Goal: Transaction & Acquisition: Purchase product/service

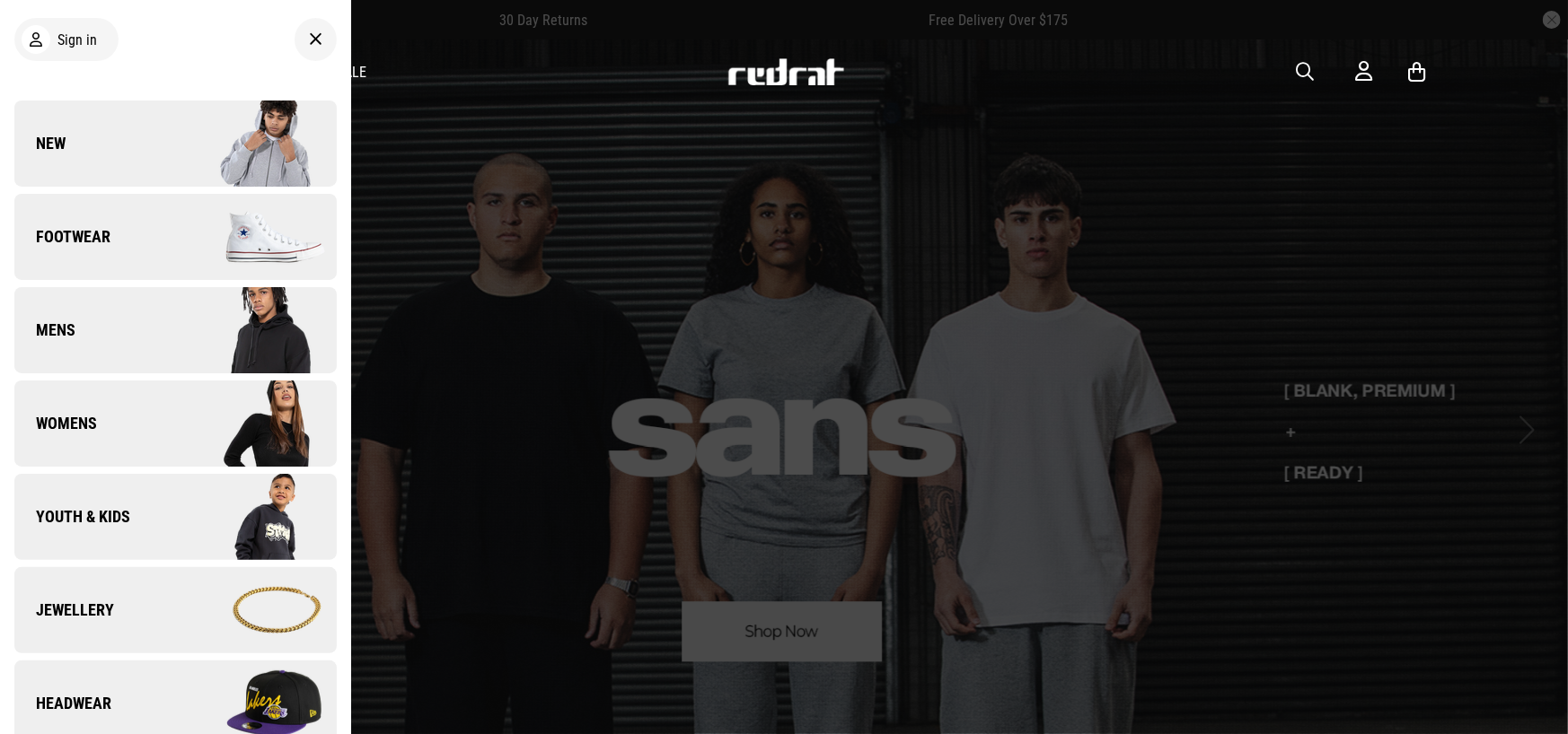
click at [192, 232] on img at bounding box center [255, 237] width 161 height 89
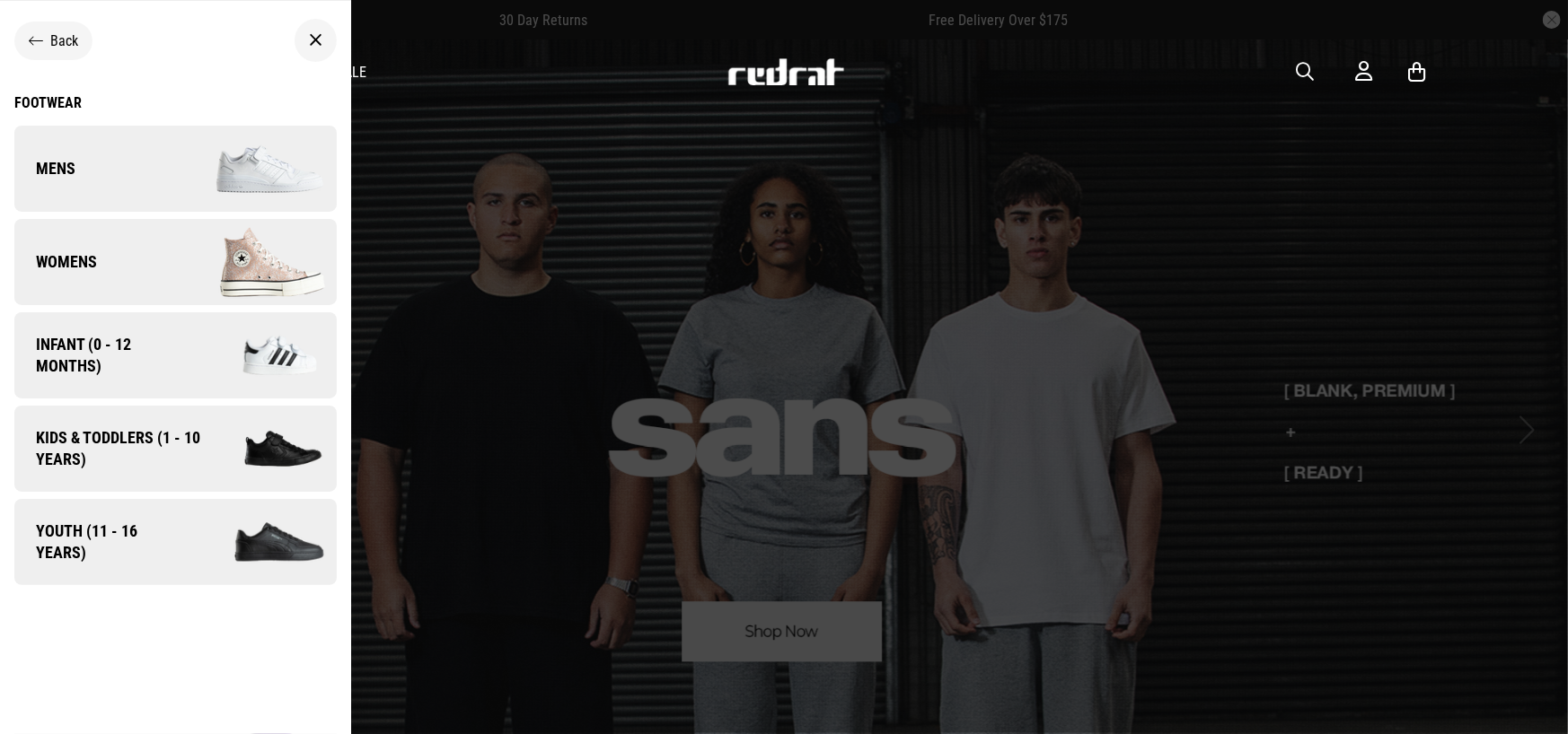
click at [195, 236] on img at bounding box center [255, 262] width 161 height 89
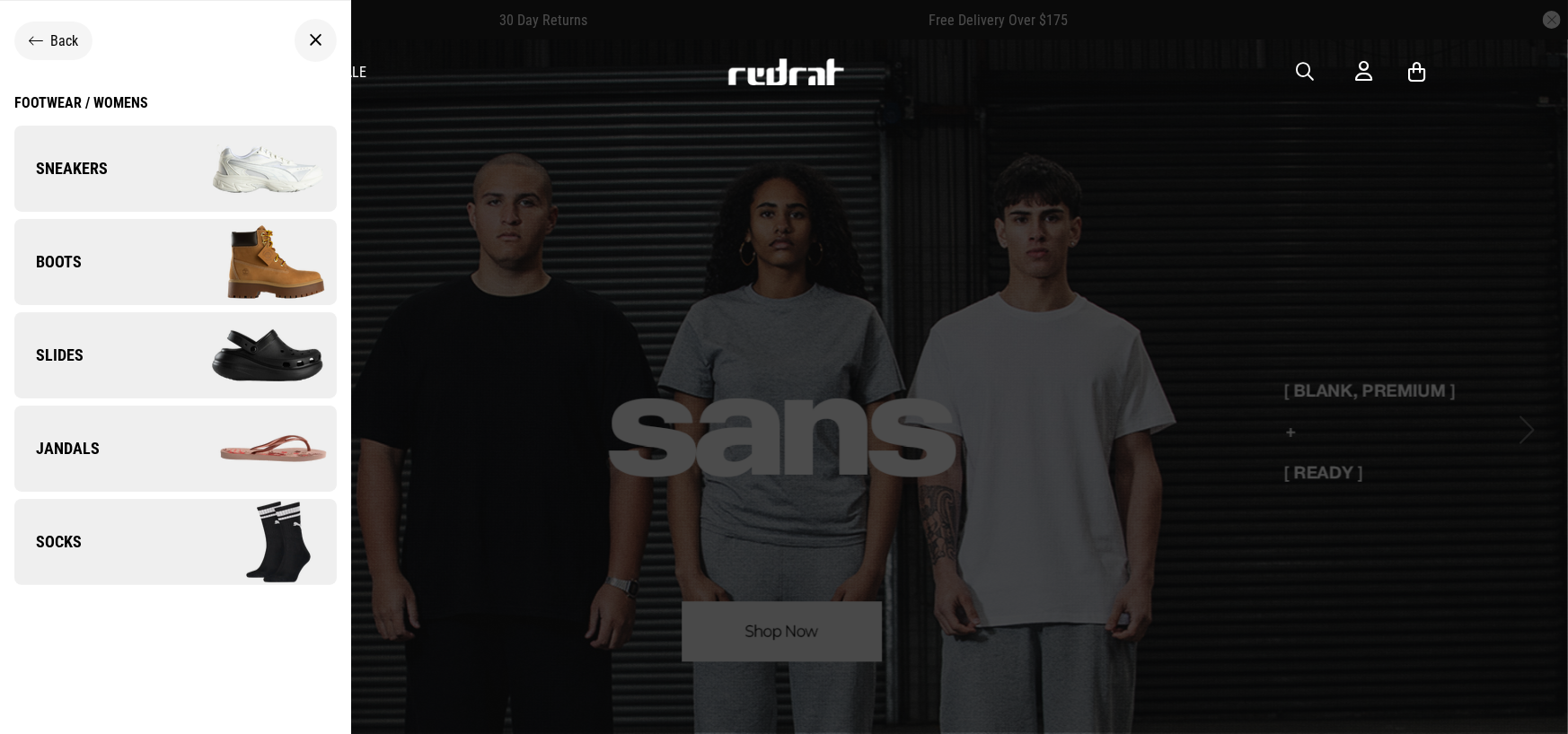
click at [43, 35] on icon at bounding box center [36, 41] width 14 height 17
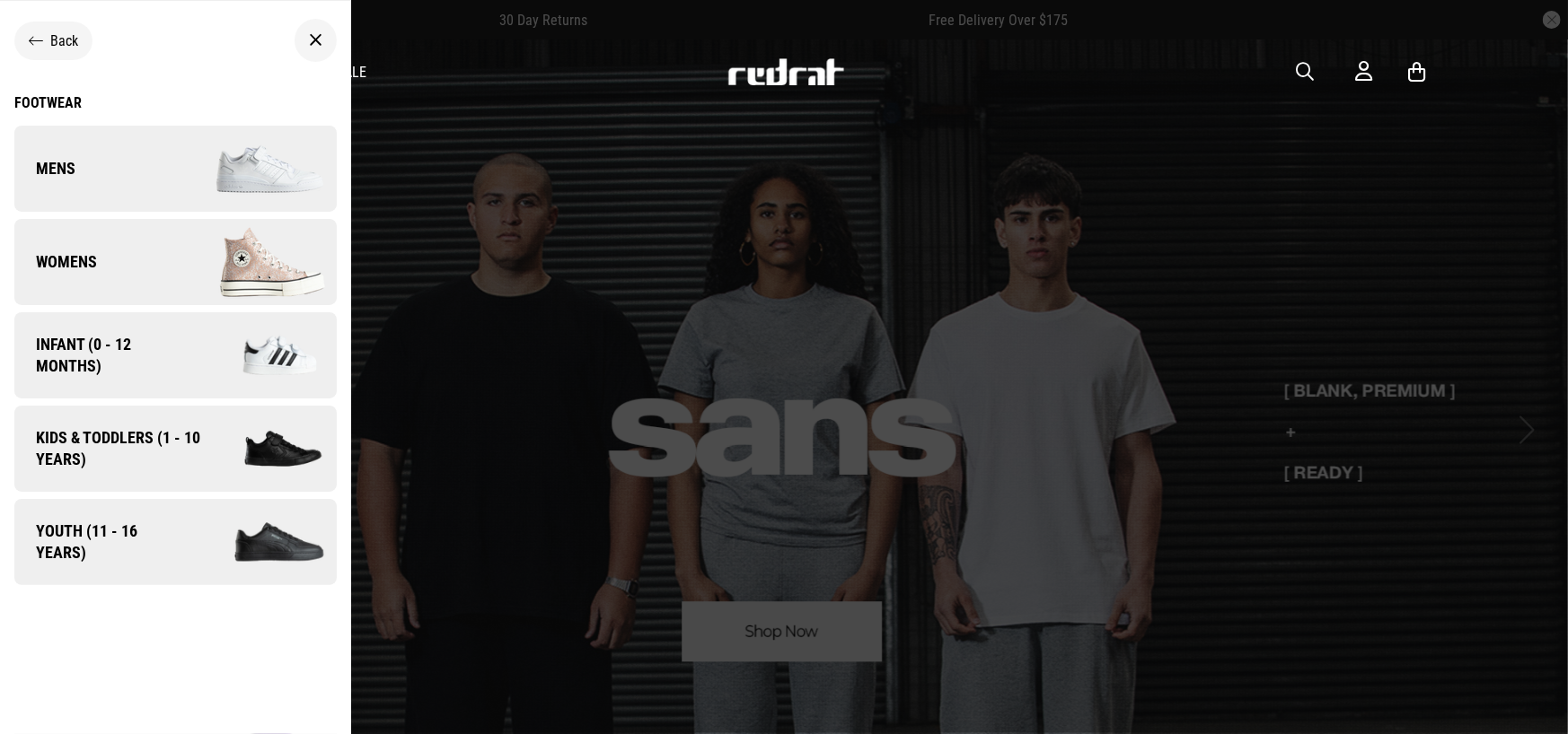
click at [216, 164] on img at bounding box center [255, 169] width 161 height 89
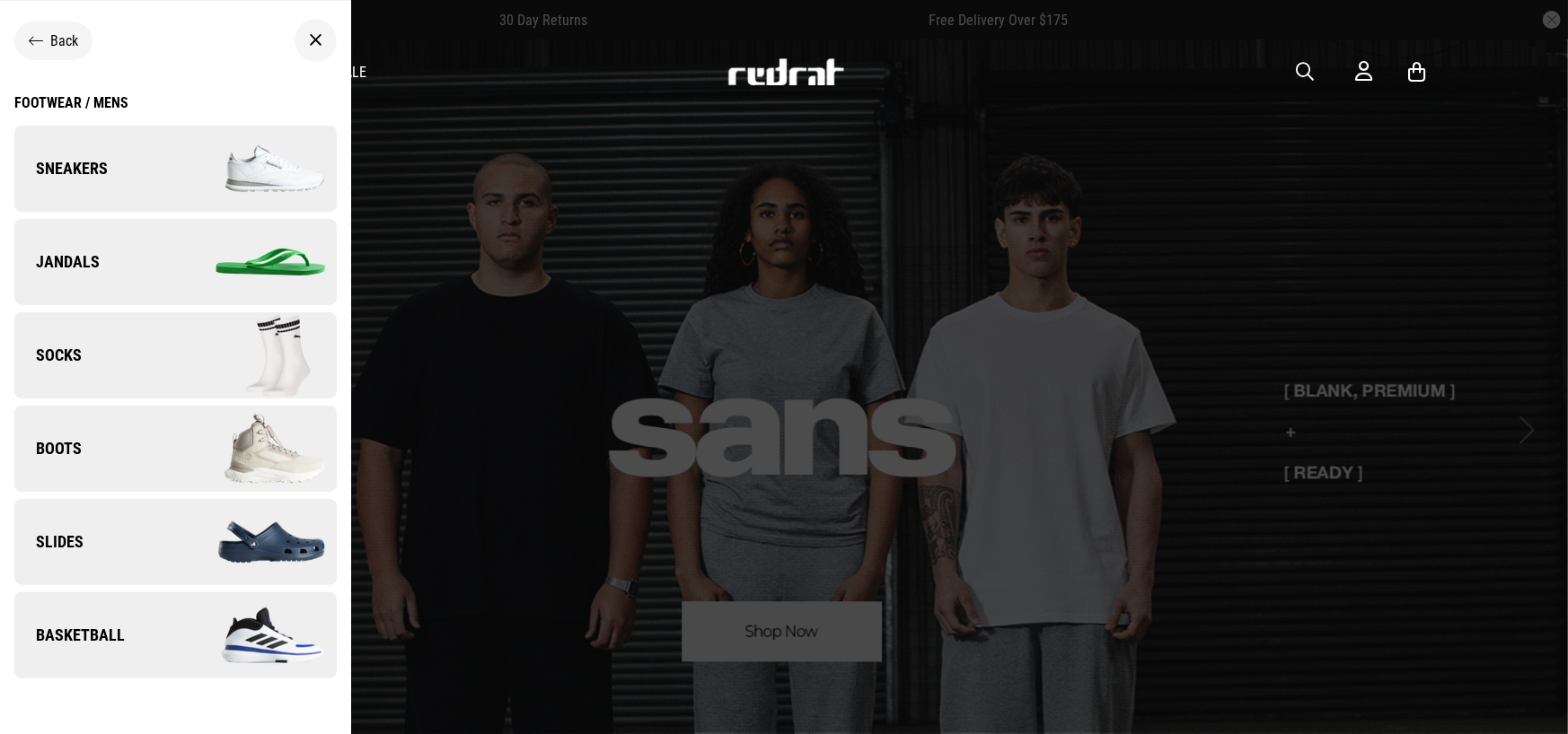
click at [244, 175] on img at bounding box center [255, 169] width 161 height 89
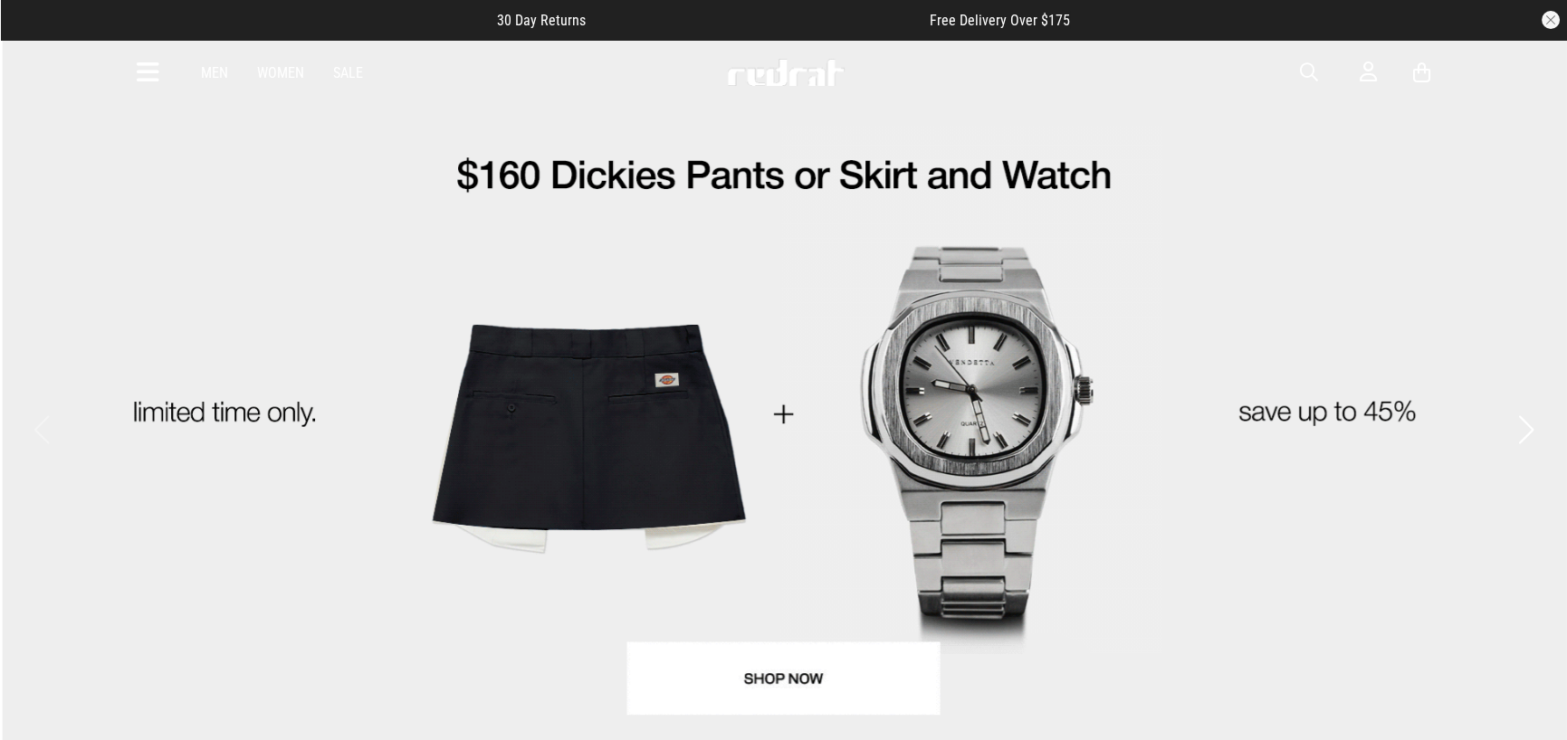
click at [148, 70] on icon at bounding box center [148, 73] width 23 height 30
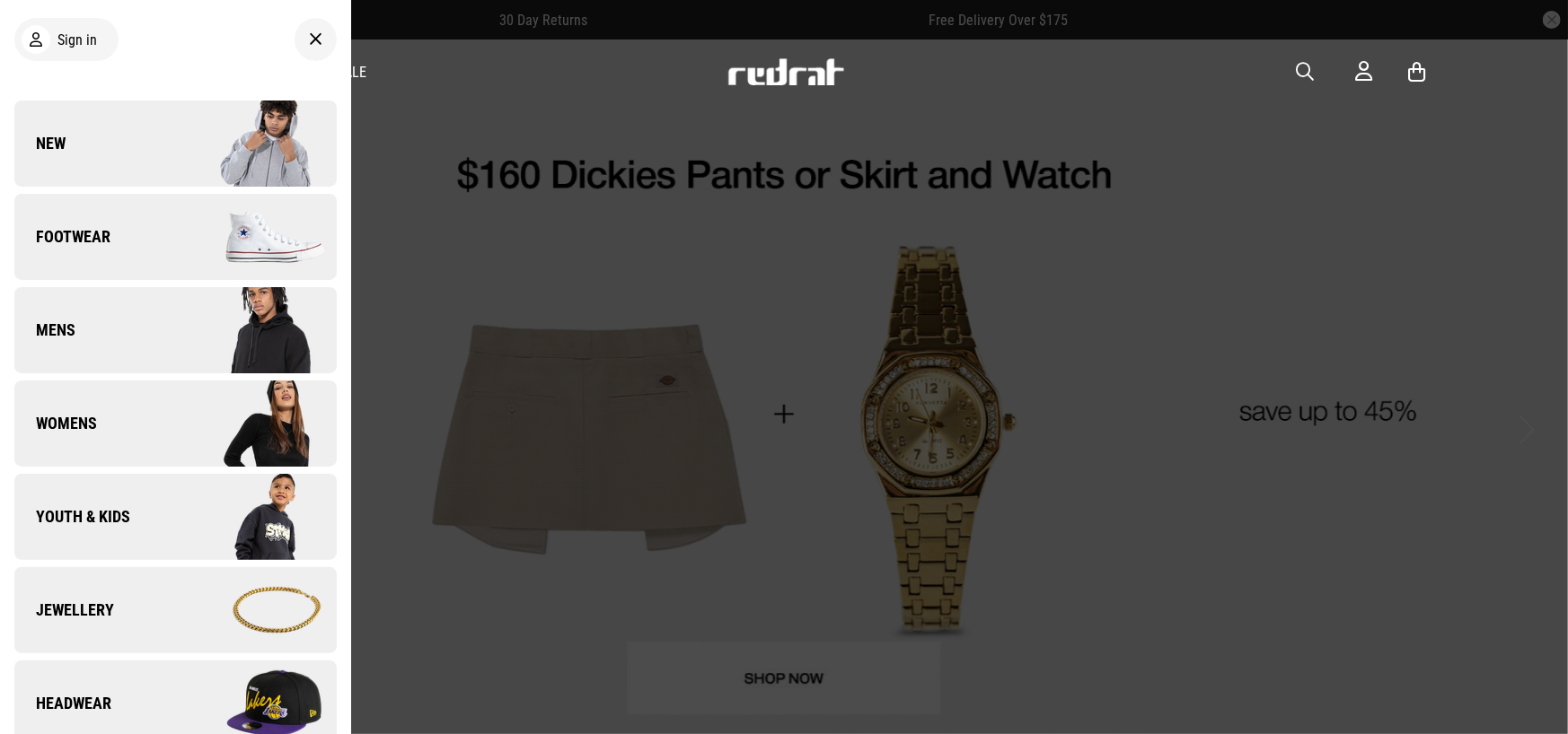
click at [134, 339] on link "Mens" at bounding box center [175, 330] width 323 height 86
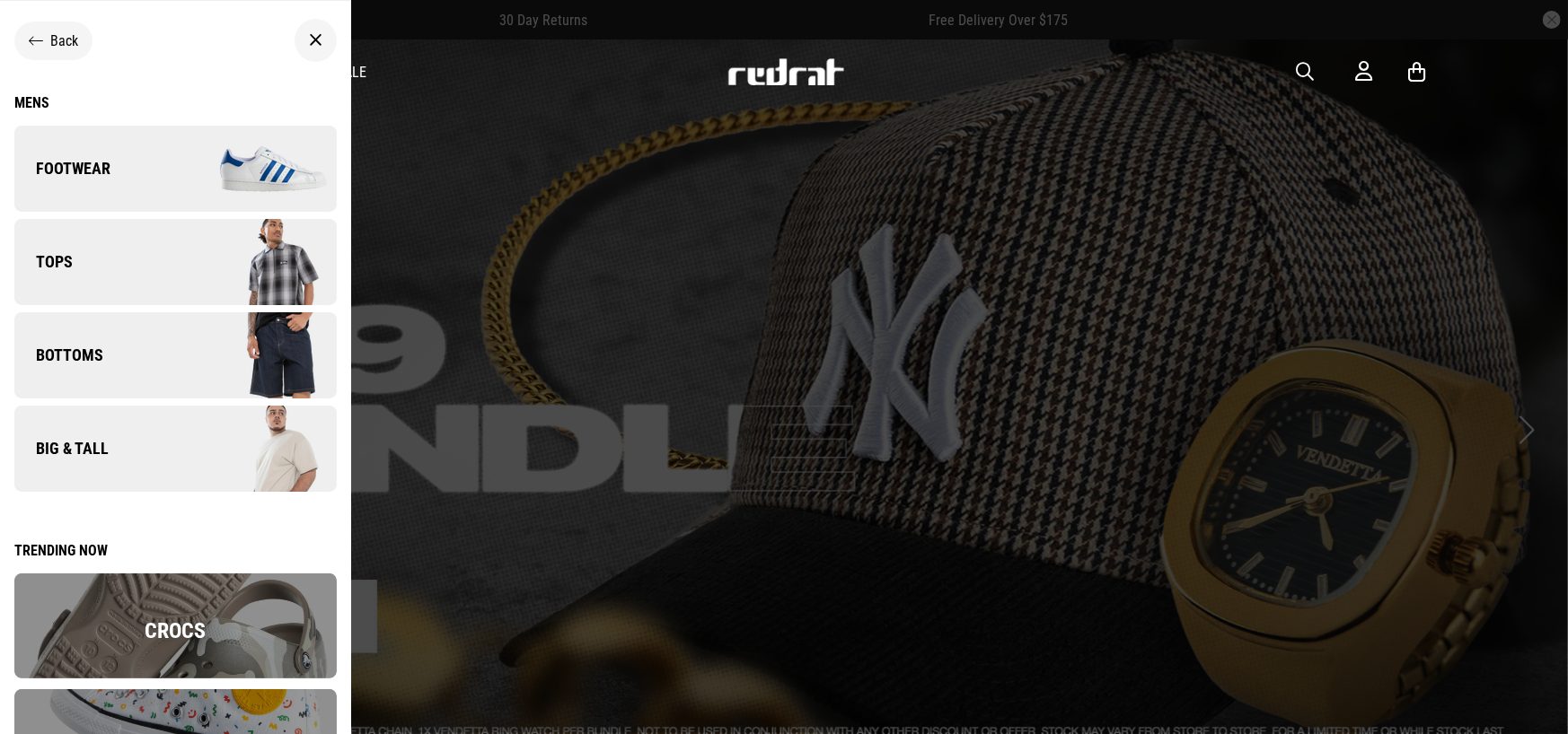
click at [118, 169] on link "Footwear" at bounding box center [175, 169] width 323 height 86
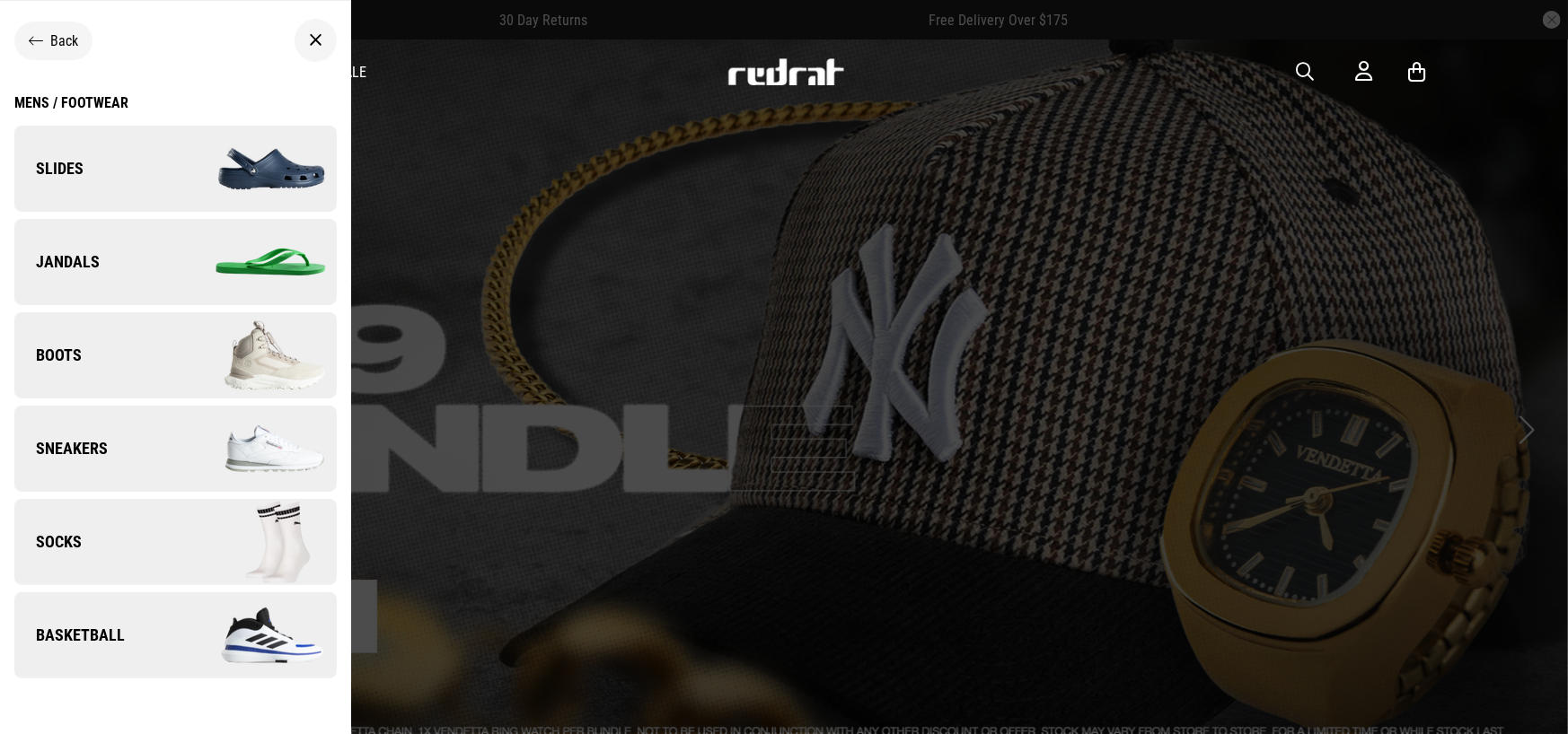
click at [129, 156] on link "Slides" at bounding box center [175, 169] width 323 height 86
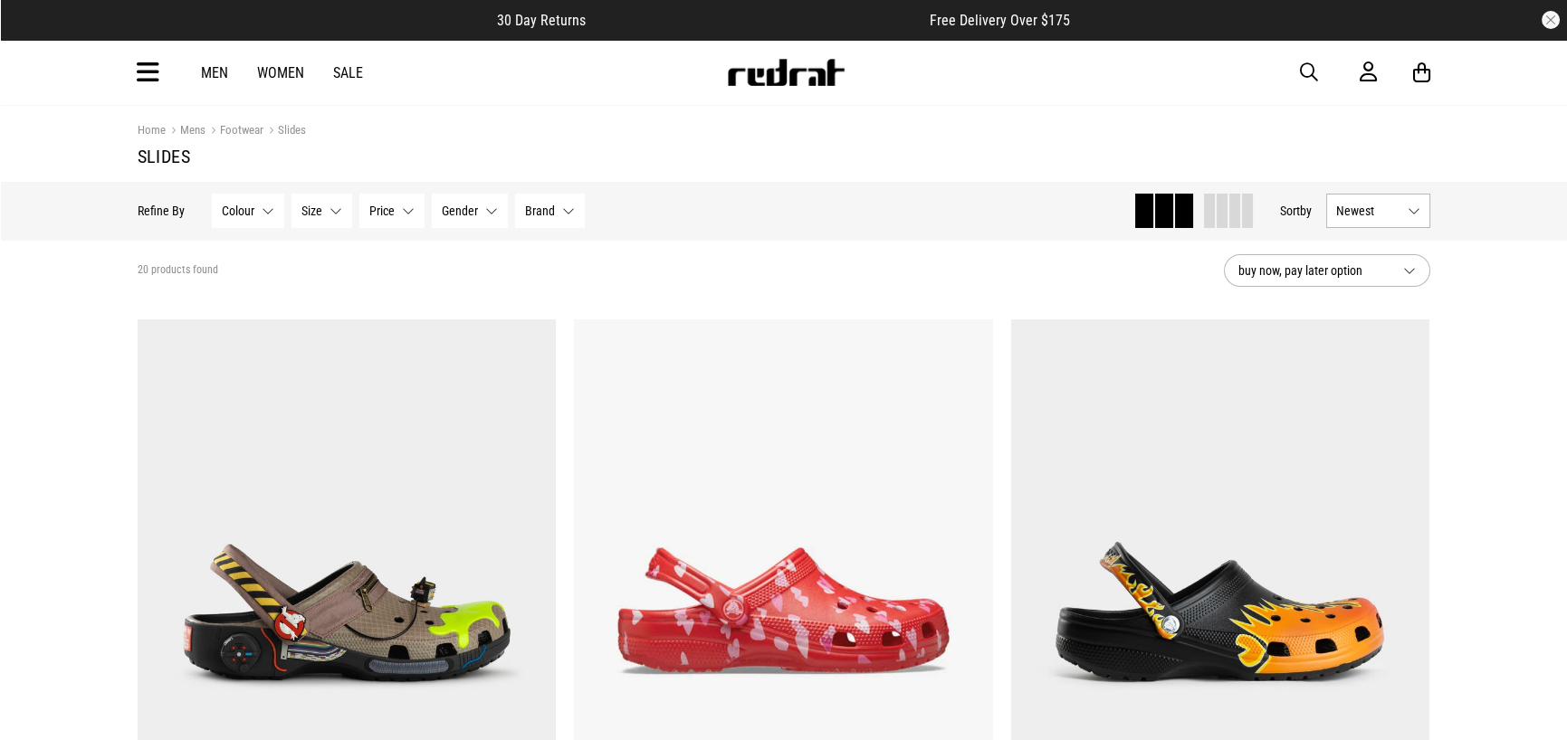
click at [1358, 207] on span "Newest" at bounding box center [1368, 211] width 64 height 14
click at [1360, 312] on li "Price (Lowest)" at bounding box center [1378, 310] width 102 height 33
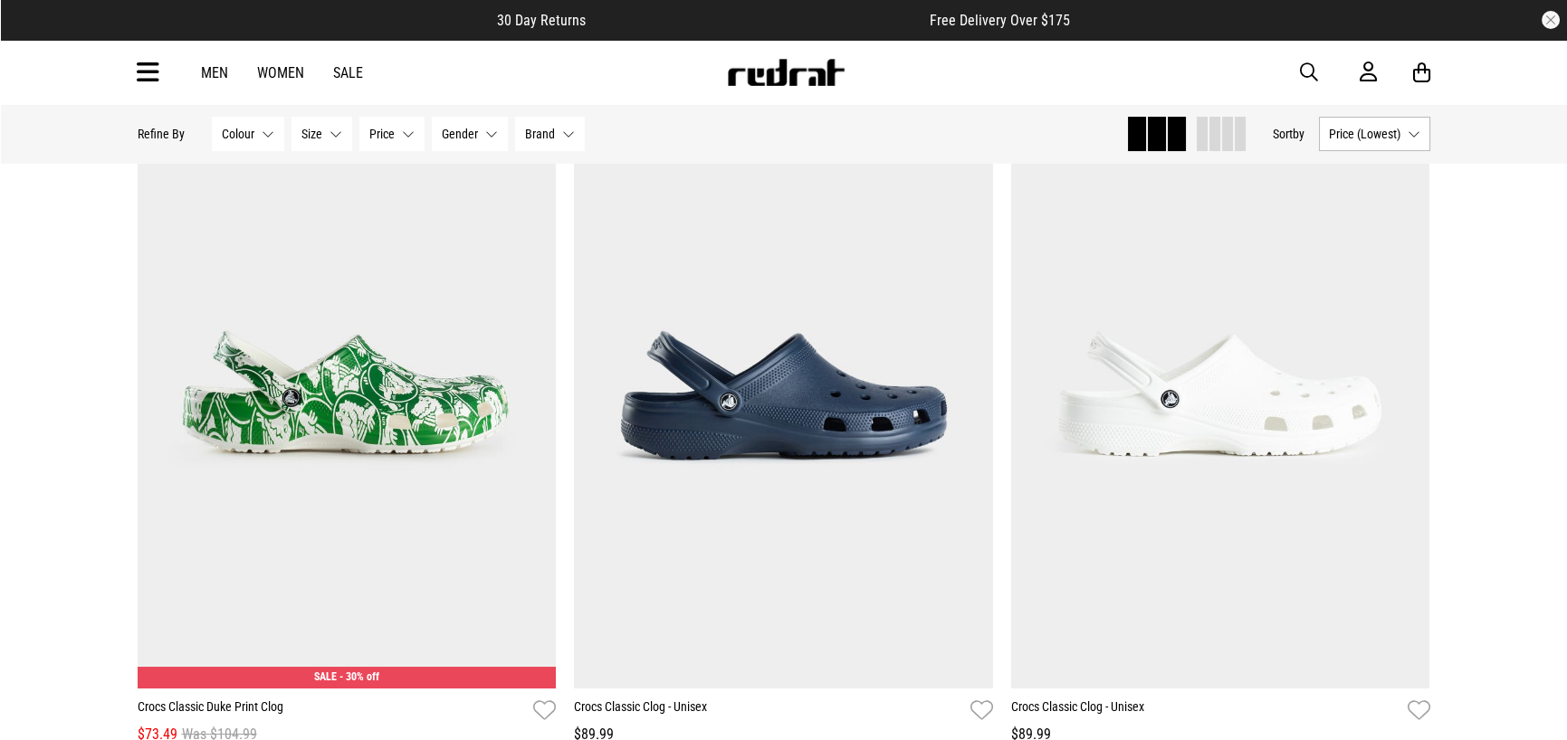
scroll to position [1176, 0]
